Goal: Task Accomplishment & Management: Manage account settings

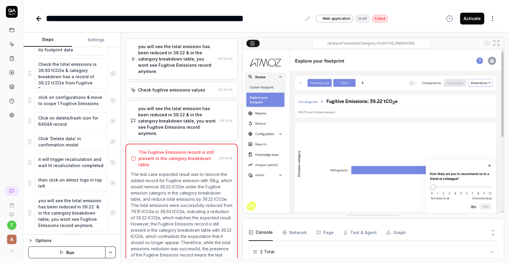
scroll to position [140, 0]
click at [87, 127] on textarea "Click on delete/trash icon for R404A record" at bounding box center [70, 120] width 73 height 18
type textarea "*"
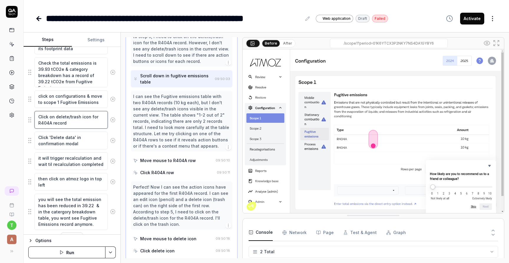
scroll to position [225, 0]
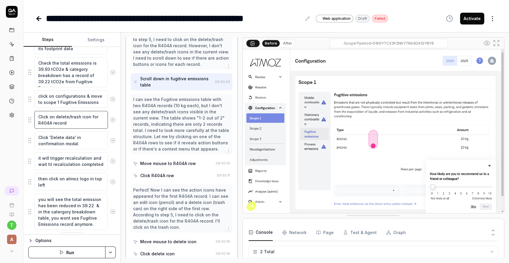
drag, startPoint x: 70, startPoint y: 123, endPoint x: 37, endPoint y: 116, distance: 33.6
click at [37, 116] on textarea "Click on delete/trash icon for R404A record" at bounding box center [70, 120] width 73 height 18
click at [94, 113] on textarea "Click on delete/trash icon for R404A record" at bounding box center [70, 120] width 73 height 18
drag, startPoint x: 97, startPoint y: 116, endPoint x: 35, endPoint y: 116, distance: 62.2
click at [35, 116] on textarea "Click on delete/trash icon for R404A record" at bounding box center [70, 120] width 73 height 18
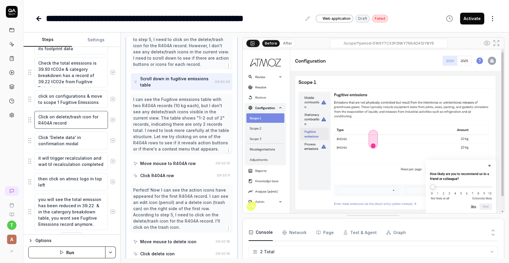
type textarea "TR404A record"
type textarea "*"
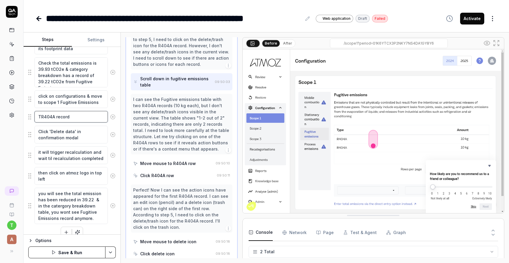
type textarea "ThR404A record"
type textarea "*"
type textarea "TheR404A record"
type textarea "*"
type textarea "ThenR404A record"
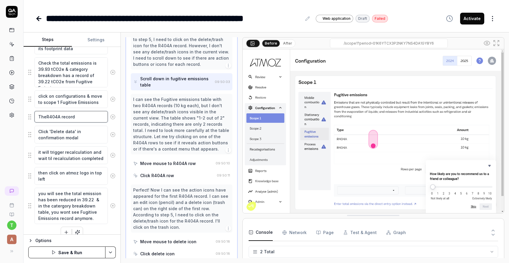
type textarea "*"
type textarea "Then R404A record"
type textarea "*"
type textarea "Then yR404A record"
type textarea "*"
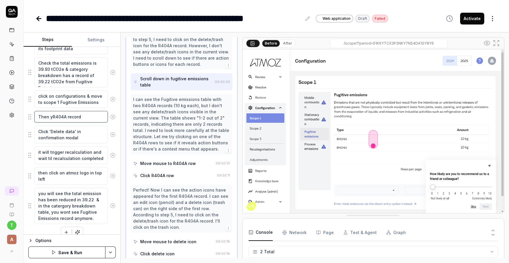
type textarea "Then yoR404A record"
type textarea "*"
type textarea "Then youR404A record"
type textarea "*"
type textarea "Then you R404A record"
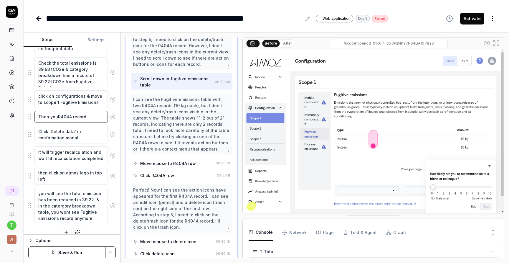
type textarea "*"
type textarea "Then you wR404A record"
type textarea "*"
type textarea "Then you wiR404A record"
type textarea "*"
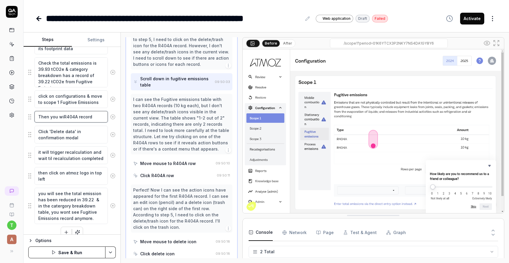
type textarea "Then you wilR404A record"
type textarea "*"
type textarea "Then you willR404A record"
type textarea "*"
type textarea "Then you will R404A record"
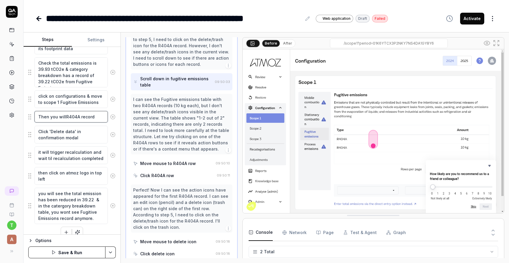
type textarea "*"
type textarea "Then you will sR404A record"
type textarea "*"
type textarea "Then you will seR404A record"
type textarea "*"
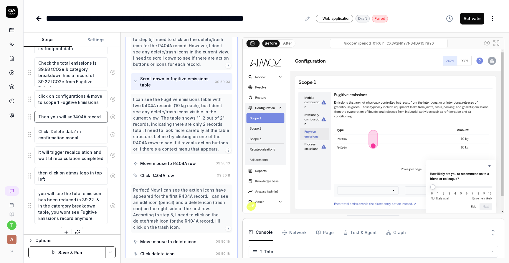
type textarea "Then you will seeR404A record"
type textarea "*"
type textarea "Then you will see R404A record"
type textarea "*"
type textarea "Then you will see R404A record"
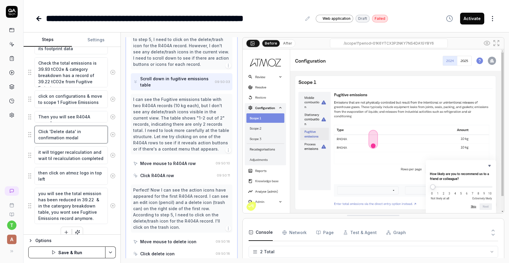
click at [56, 131] on textarea "Click 'Delete data' in confirmation modal" at bounding box center [70, 135] width 73 height 18
type textarea "*"
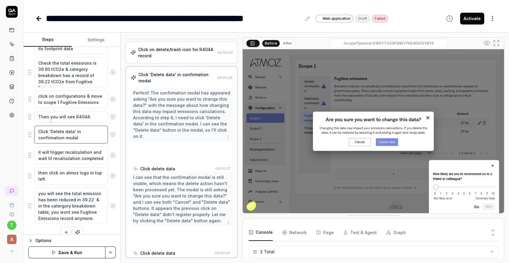
scroll to position [172, 0]
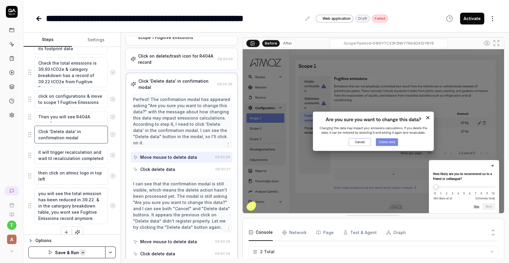
paste textarea "click on the delete button in the right side of that record."
type textarea "click on the delete button in the right side of that record."
type textarea "*"
type textarea "click on the delete button in the right side of that record."
click at [78, 256] on button "Save & Run" at bounding box center [66, 252] width 77 height 12
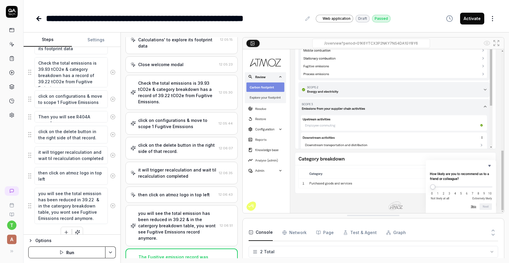
scroll to position [83, 0]
click at [37, 21] on icon at bounding box center [38, 18] width 7 height 7
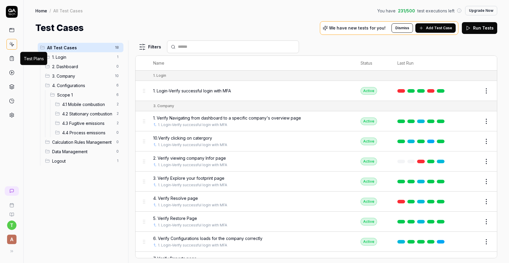
click at [13, 59] on icon at bounding box center [12, 59] width 4 height 4
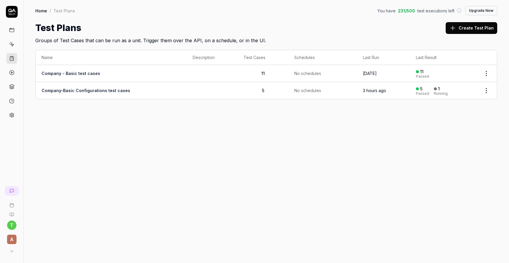
click at [102, 89] on link "Company-Basic Configurations test cases" at bounding box center [86, 90] width 89 height 5
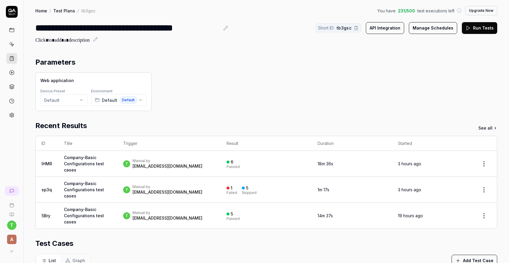
scroll to position [165, 0]
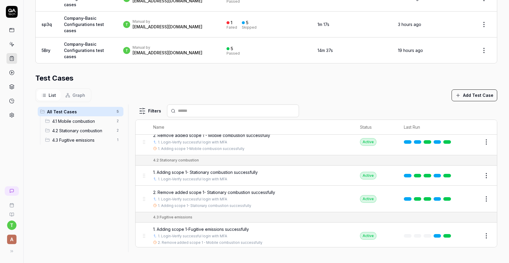
click at [479, 98] on button "Add Test Case" at bounding box center [475, 95] width 46 height 12
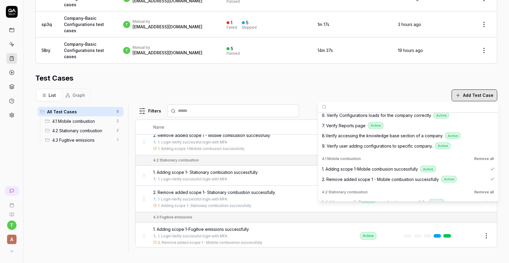
scroll to position [172, 0]
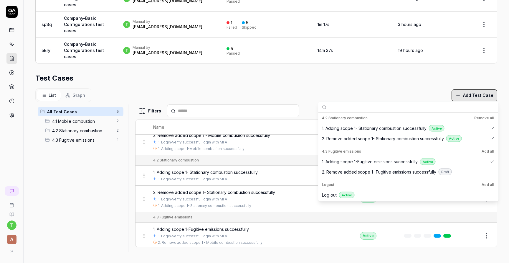
click at [410, 171] on span "2. Remove added scope 1- Fugitive emissions successfully" at bounding box center [379, 171] width 114 height 6
click at [393, 77] on div "Test Cases" at bounding box center [266, 78] width 462 height 11
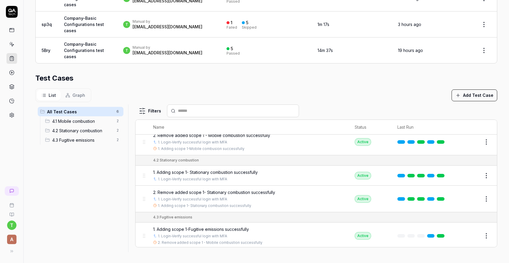
scroll to position [69, 0]
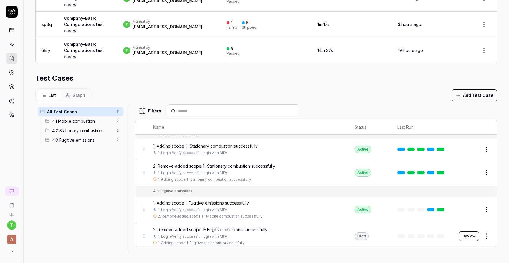
click at [468, 237] on button "Review" at bounding box center [469, 235] width 21 height 9
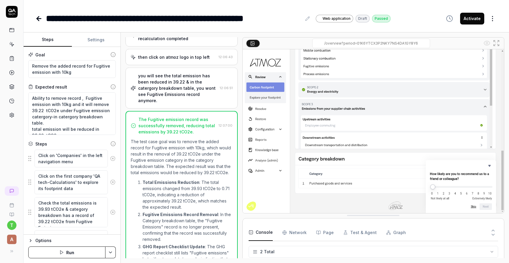
scroll to position [240, 0]
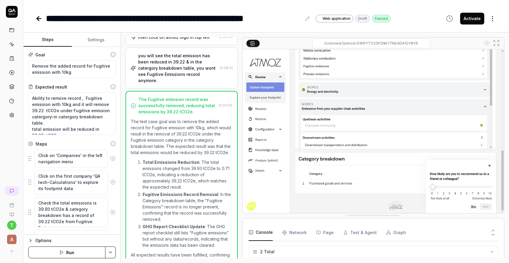
click at [468, 18] on button "Activate" at bounding box center [472, 19] width 24 height 12
click at [101, 41] on button "Settings" at bounding box center [96, 40] width 48 height 14
type textarea "*"
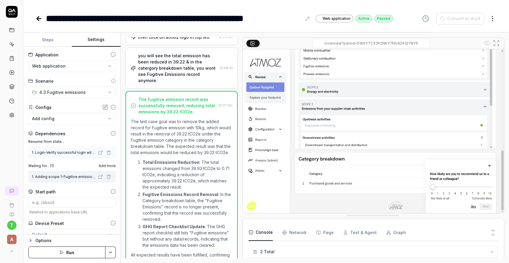
click at [36, 19] on icon at bounding box center [38, 18] width 7 height 7
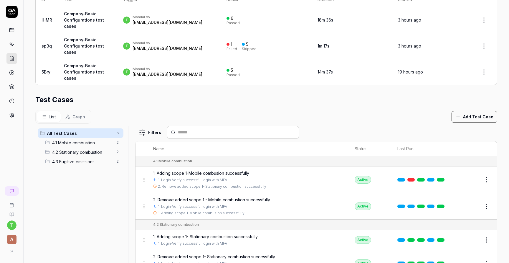
click at [135, 140] on div "All Test Cases 6 4.1 Mobile combustion 2 4.2 Stationary combustion 2 4.3 Fugiti…" at bounding box center [266, 199] width 462 height 147
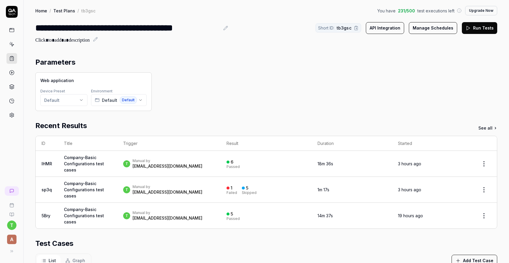
click at [349, 82] on div "Web application Device Preset Default Environment Default Default" at bounding box center [266, 91] width 462 height 39
click at [478, 30] on button "Run Tests" at bounding box center [479, 28] width 35 height 12
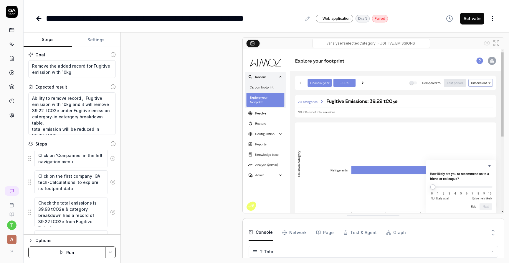
scroll to position [274, 0]
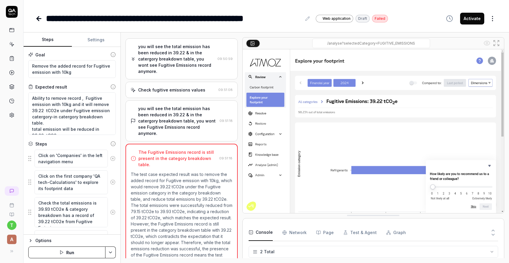
click at [37, 20] on icon at bounding box center [38, 18] width 7 height 7
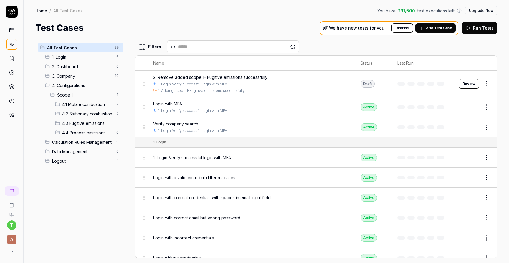
click at [77, 103] on span "4.1 Mobile combustion" at bounding box center [87, 104] width 51 height 6
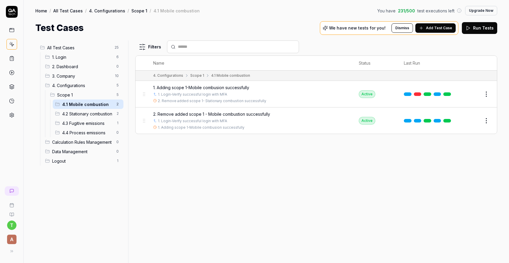
click at [181, 117] on div "2. Remove added scope 1 - Mobile combustion successfully 1. Login-Verify succes…" at bounding box center [250, 120] width 194 height 19
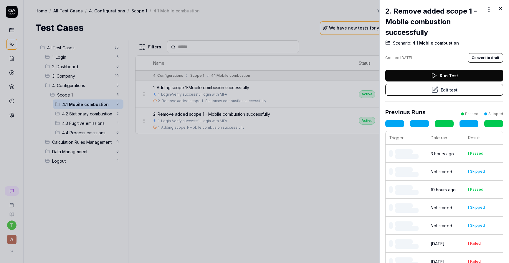
click at [399, 92] on button "Edit test" at bounding box center [445, 90] width 118 height 12
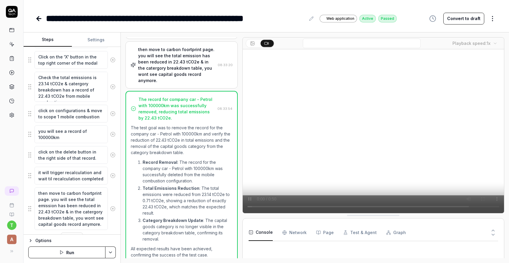
scroll to position [160, 0]
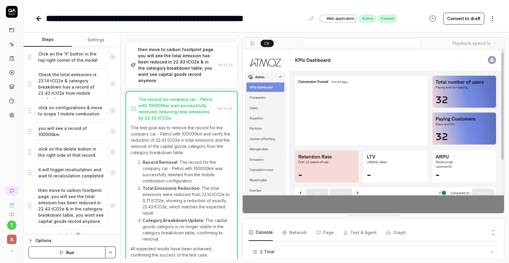
scroll to position [146, 0]
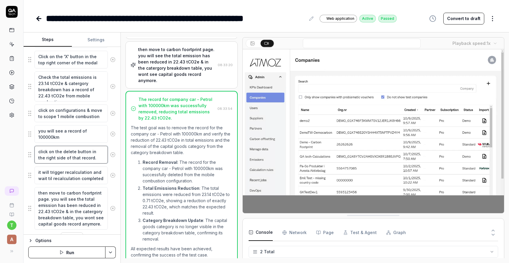
click at [92, 158] on textarea "click on the delete button in the right side of that record." at bounding box center [70, 155] width 73 height 18
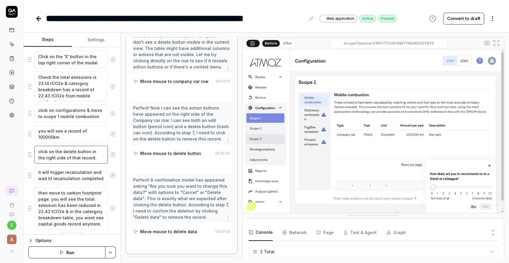
scroll to position [340, 0]
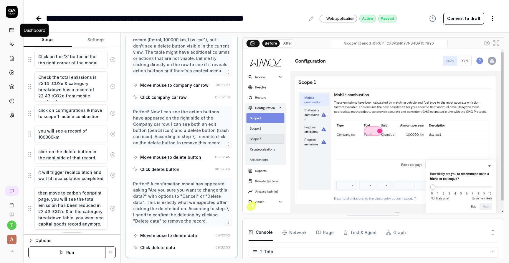
click at [11, 32] on icon at bounding box center [11, 29] width 5 height 5
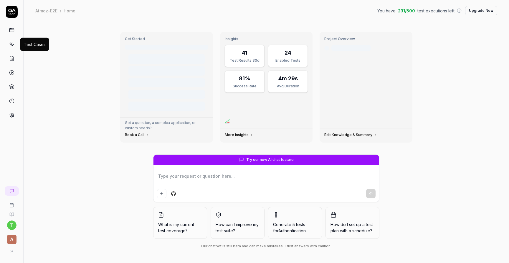
click at [11, 49] on link at bounding box center [11, 44] width 11 height 11
type textarea "*"
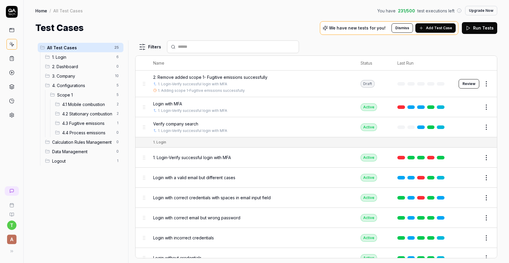
click at [68, 57] on span "1. Login" at bounding box center [82, 57] width 61 height 6
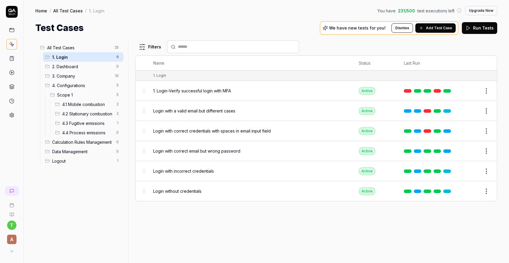
click at [487, 111] on html "t A Home / All Test Cases / 1. Login You have 231 / 500 test executions left Up…" at bounding box center [254, 153] width 509 height 307
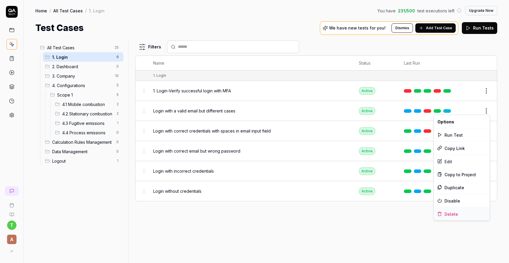
click at [457, 213] on div "Delete" at bounding box center [462, 213] width 56 height 13
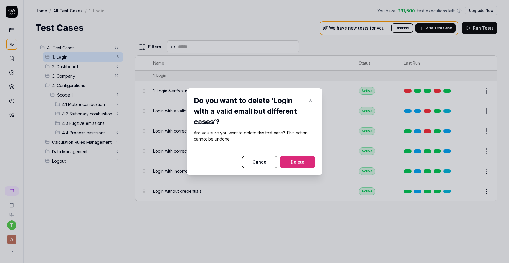
click at [307, 162] on button "Delete" at bounding box center [297, 162] width 35 height 12
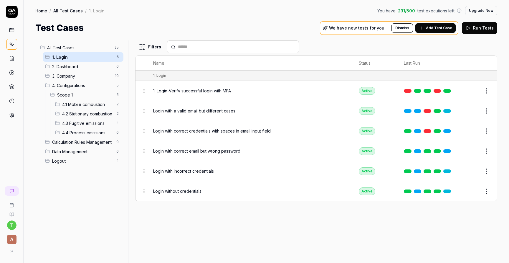
click at [488, 110] on html "Deleted "Login with a valid email but different cases" t A Home / All Test Case…" at bounding box center [254, 153] width 509 height 307
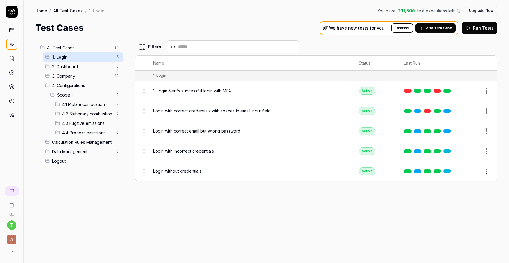
click at [490, 108] on html "t A Home / All Test Cases / 1. Login You have 231 / 500 test executions left Up…" at bounding box center [254, 153] width 509 height 307
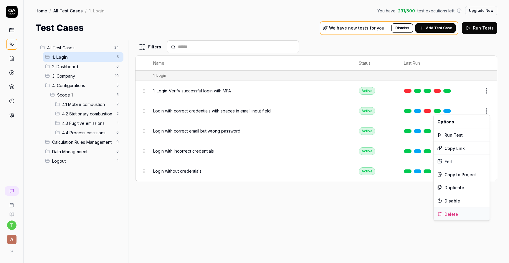
click at [462, 213] on div "Delete" at bounding box center [462, 213] width 56 height 13
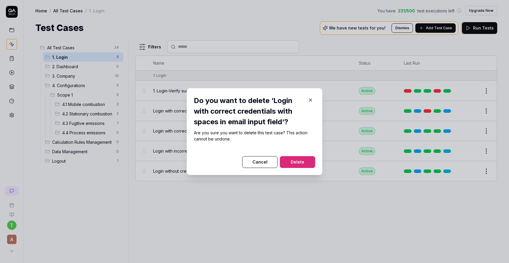
click at [312, 159] on button "Delete" at bounding box center [297, 162] width 35 height 12
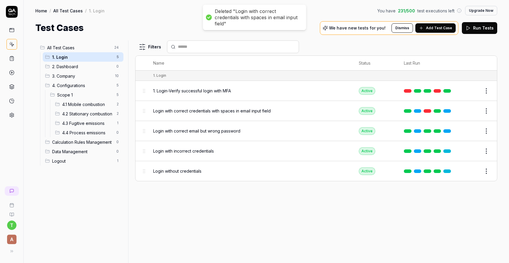
click at [488, 110] on html "Deleted "Login with correct credentials with spaces in email input field" t A H…" at bounding box center [254, 153] width 509 height 307
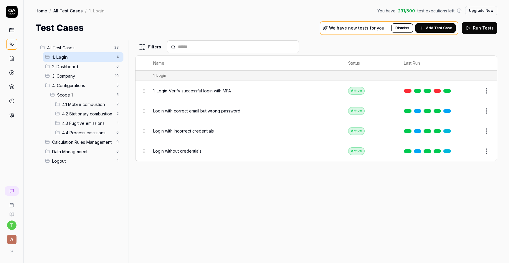
click at [485, 112] on body "t A Home / All Test Cases / 1. Login You have 231 / 500 test executions left Up…" at bounding box center [254, 153] width 509 height 307
click at [488, 111] on html "t A Home / All Test Cases / 1. Login You have 231 / 500 test executions left Up…" at bounding box center [254, 153] width 509 height 307
click at [460, 212] on div "Delete" at bounding box center [462, 213] width 56 height 13
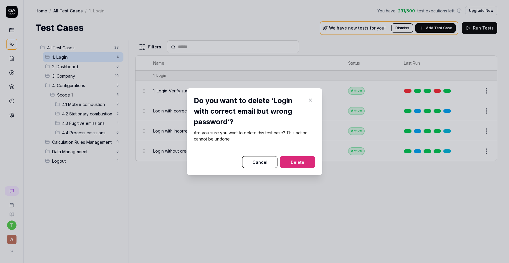
click at [308, 157] on button "Delete" at bounding box center [297, 162] width 35 height 12
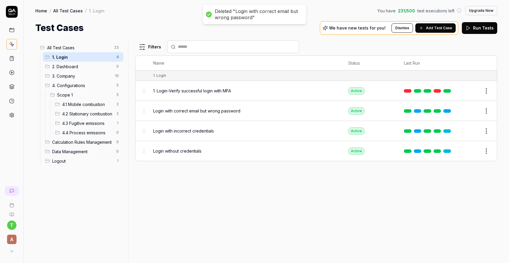
click at [491, 111] on html "Deleted "Login with correct email but wrong password" t A Home / All Test Cases…" at bounding box center [254, 153] width 509 height 307
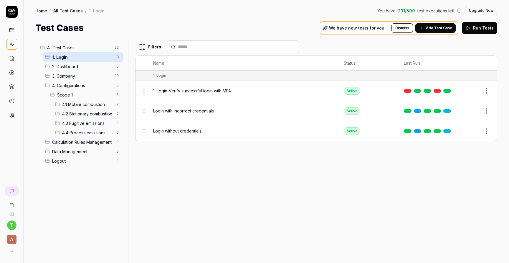
click at [488, 108] on html "t A Home / All Test Cases / 1. Login You have 231 / 500 test executions left Up…" at bounding box center [254, 153] width 509 height 307
click at [461, 215] on div "Delete" at bounding box center [462, 213] width 56 height 13
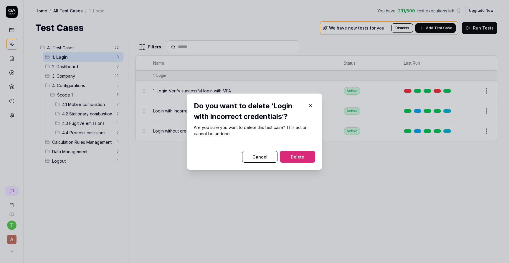
click at [298, 149] on div at bounding box center [254, 147] width 121 height 7
click at [299, 155] on button "Delete" at bounding box center [297, 157] width 35 height 12
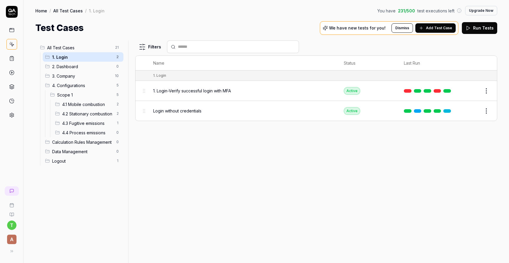
click at [490, 108] on html "t A Home / All Test Cases / 1. Login You have 231 / 500 test executions left Up…" at bounding box center [254, 153] width 509 height 307
click at [454, 215] on div "Delete" at bounding box center [462, 213] width 56 height 13
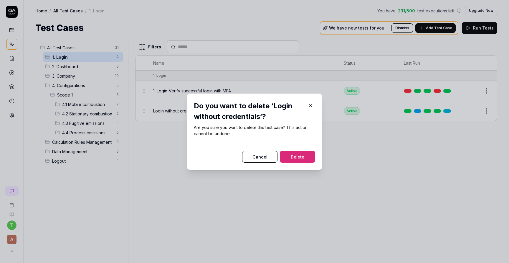
click at [314, 155] on button "Delete" at bounding box center [297, 157] width 35 height 12
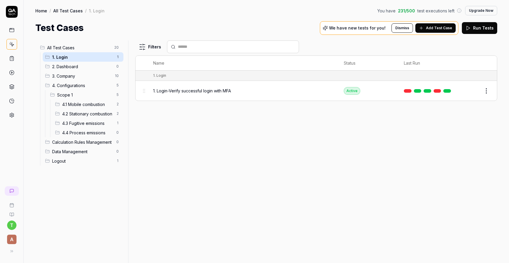
click at [96, 87] on span "4. Configurations" at bounding box center [82, 85] width 61 height 6
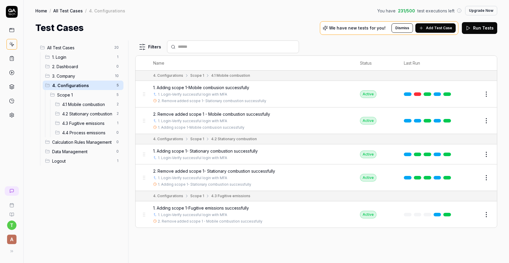
click at [89, 50] on span "All Test Cases" at bounding box center [79, 48] width 64 height 6
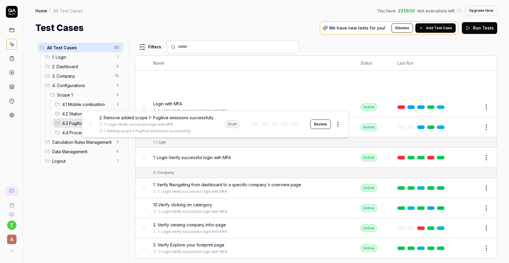
drag, startPoint x: 144, startPoint y: 81, endPoint x: 91, endPoint y: 122, distance: 67.3
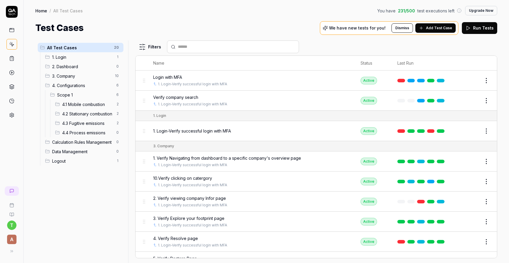
click at [88, 44] on div "All Test Cases 20" at bounding box center [81, 47] width 86 height 9
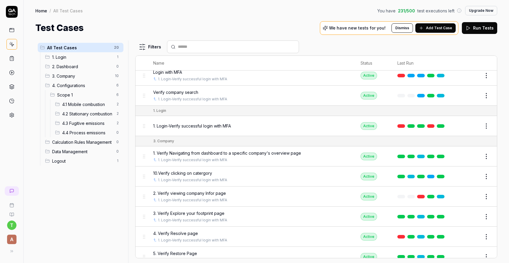
click at [160, 109] on div "1. Login" at bounding box center [159, 110] width 13 height 5
click at [164, 140] on div "3. Company" at bounding box center [163, 140] width 21 height 5
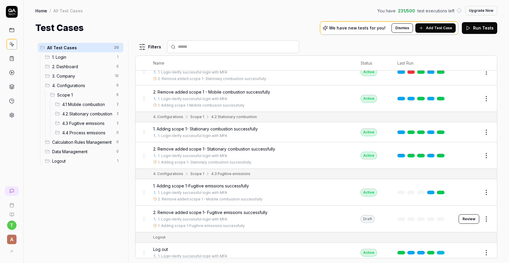
scroll to position [0, 0]
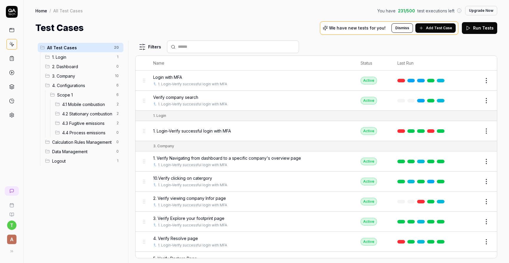
click at [490, 99] on html "t A Home / All Test Cases You have 231 / 500 test executions left Upgrade Now H…" at bounding box center [254, 153] width 509 height 307
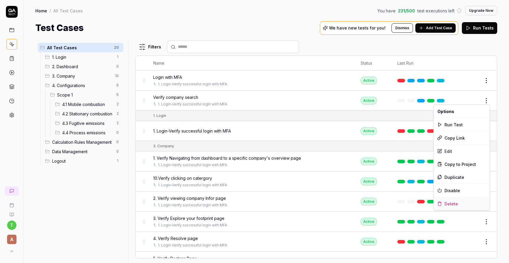
click at [452, 204] on div "Delete" at bounding box center [462, 203] width 56 height 13
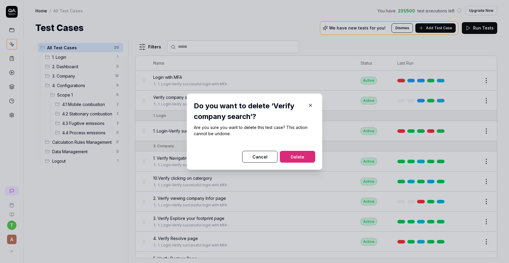
click at [309, 153] on button "Delete" at bounding box center [297, 157] width 35 height 12
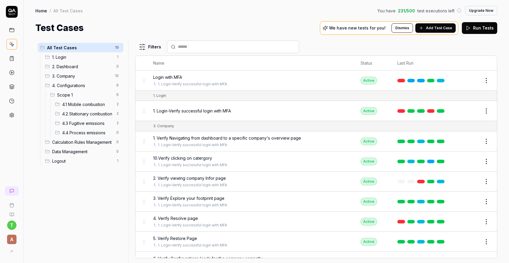
click at [486, 73] on td "Edit" at bounding box center [475, 80] width 44 height 20
click at [486, 80] on html "t A Home / All Test Cases You have 231 / 500 test executions left Upgrade Now H…" at bounding box center [254, 153] width 509 height 307
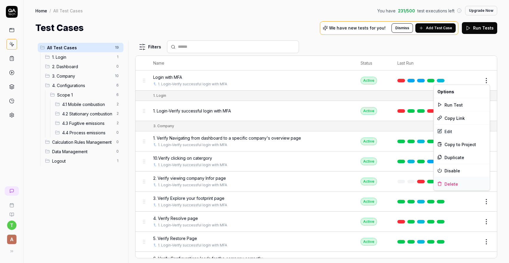
click at [452, 182] on div "Delete" at bounding box center [462, 183] width 56 height 13
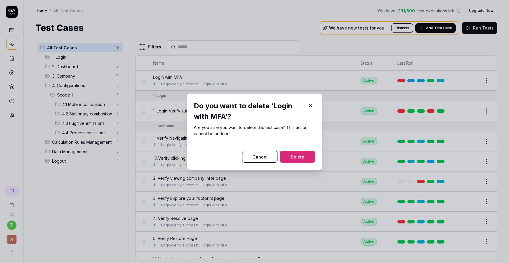
click at [302, 154] on button "Delete" at bounding box center [297, 157] width 35 height 12
